Goal: Task Accomplishment & Management: Use online tool/utility

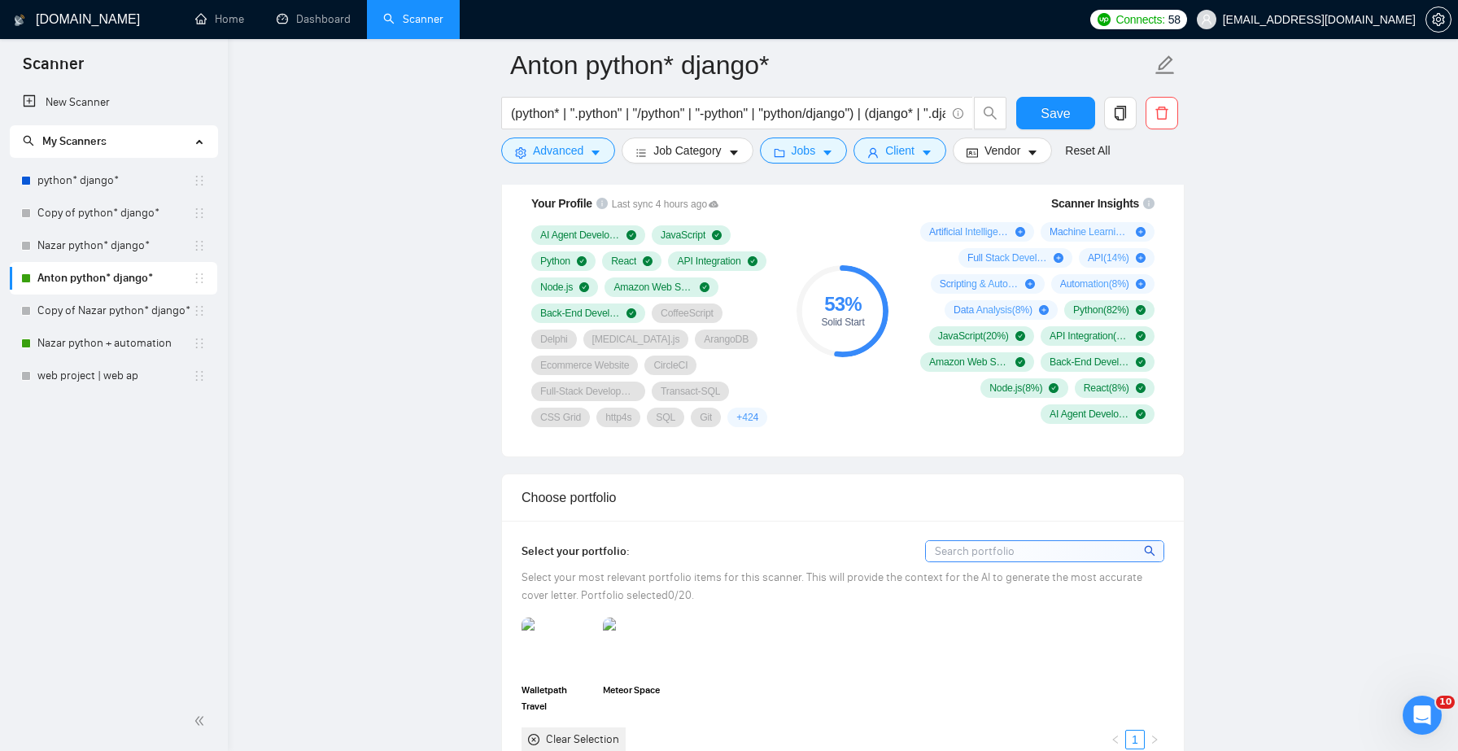
scroll to position [1119, 0]
